Goal: Task Accomplishment & Management: Use online tool/utility

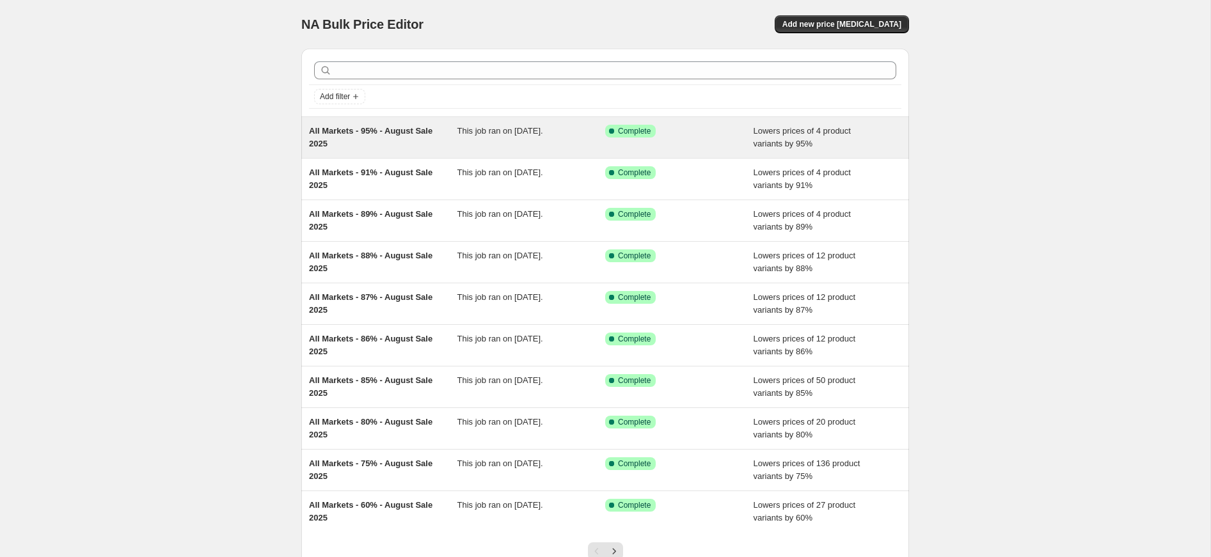
click at [442, 150] on div "All Markets - 95% - August Sale 2025 This job ran on [DATE]. Success Complete C…" at bounding box center [605, 137] width 608 height 41
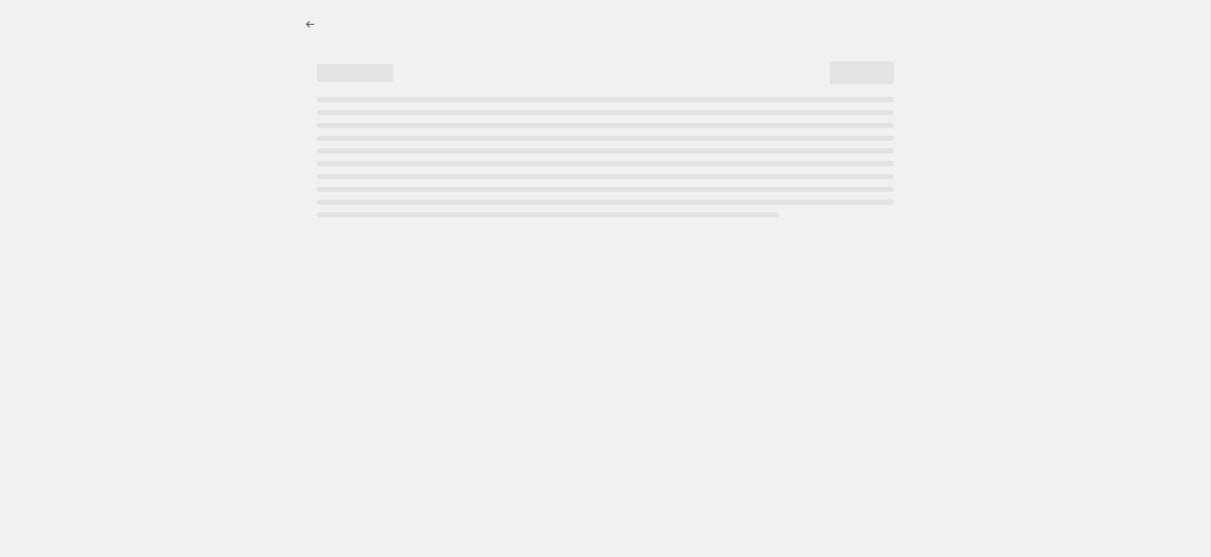
select select "percentage"
select select "tag"
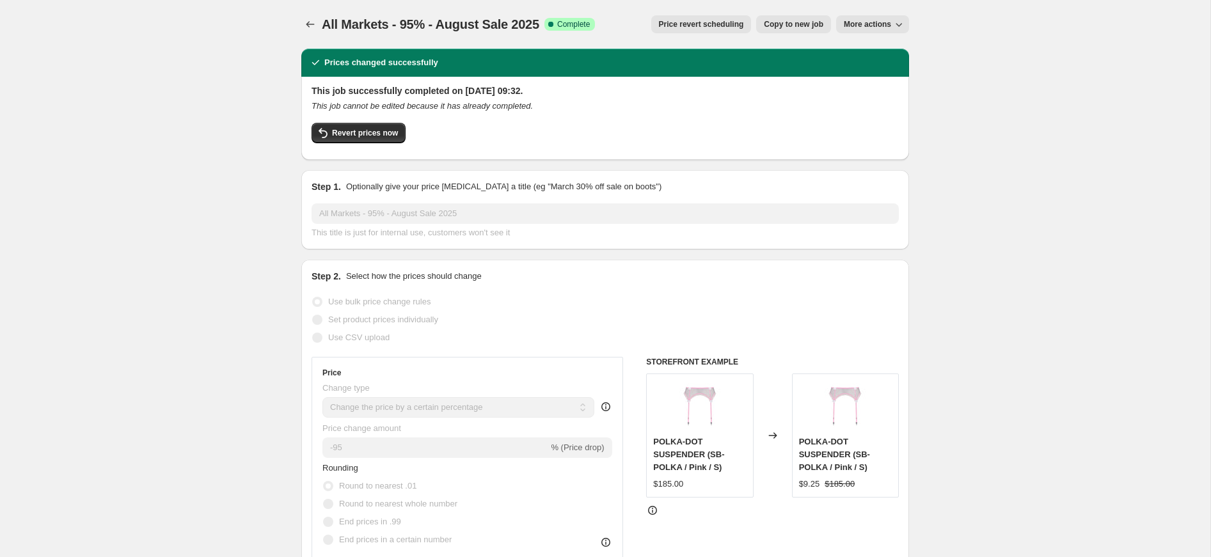
click at [698, 453] on span "POLKA-DOT SUSPENDER (SB-POLKA / Pink / S)" at bounding box center [688, 454] width 71 height 35
drag, startPoint x: 698, startPoint y: 453, endPoint x: 688, endPoint y: 449, distance: 10.3
click at [698, 453] on span "POLKA-DOT SUSPENDER (SB-POLKA / Pink / S)" at bounding box center [688, 454] width 71 height 35
copy span "POLKA-DOT SUSPENDER (SB-POLKA / Pink / S)"
